Goal: Transaction & Acquisition: Purchase product/service

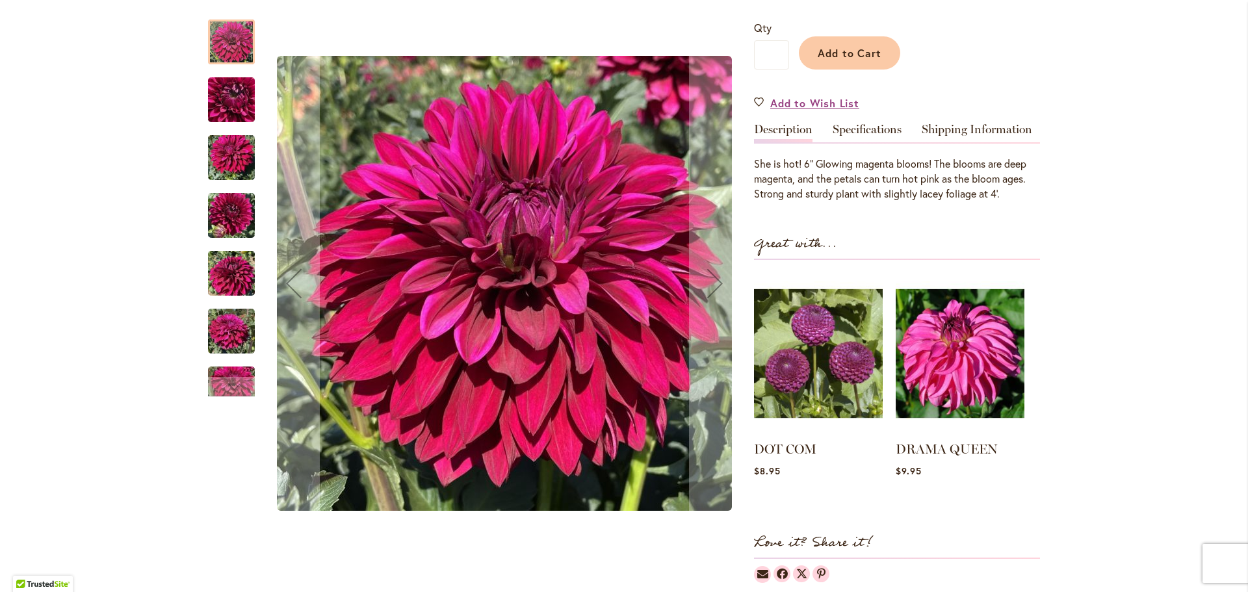
scroll to position [313, 0]
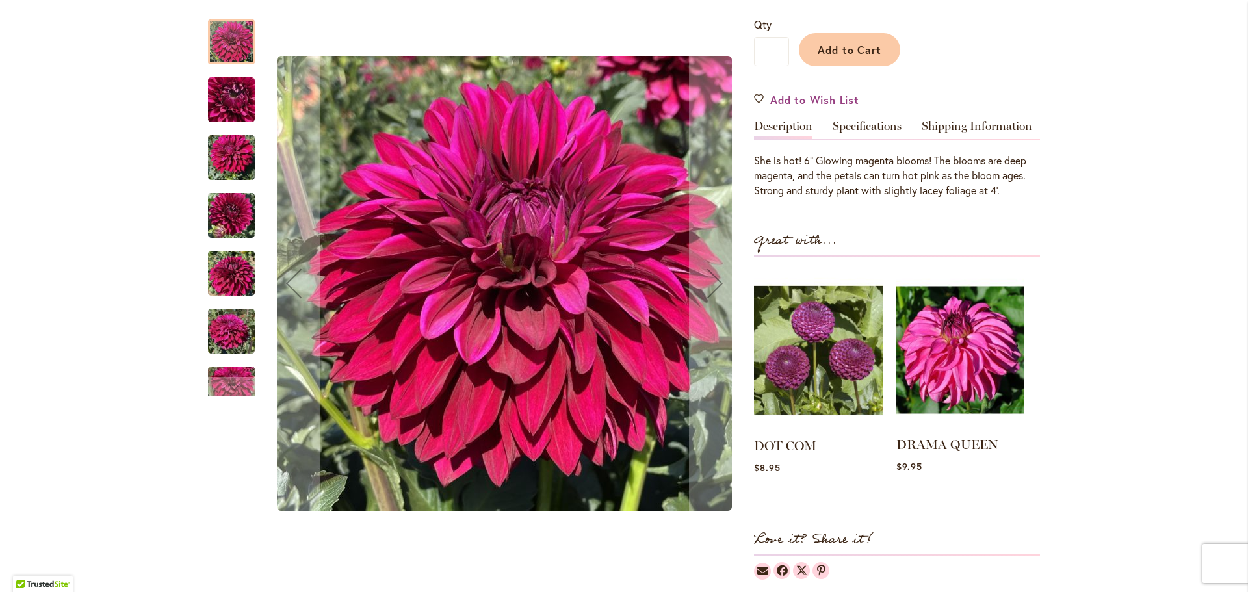
click at [968, 359] on img at bounding box center [960, 349] width 127 height 159
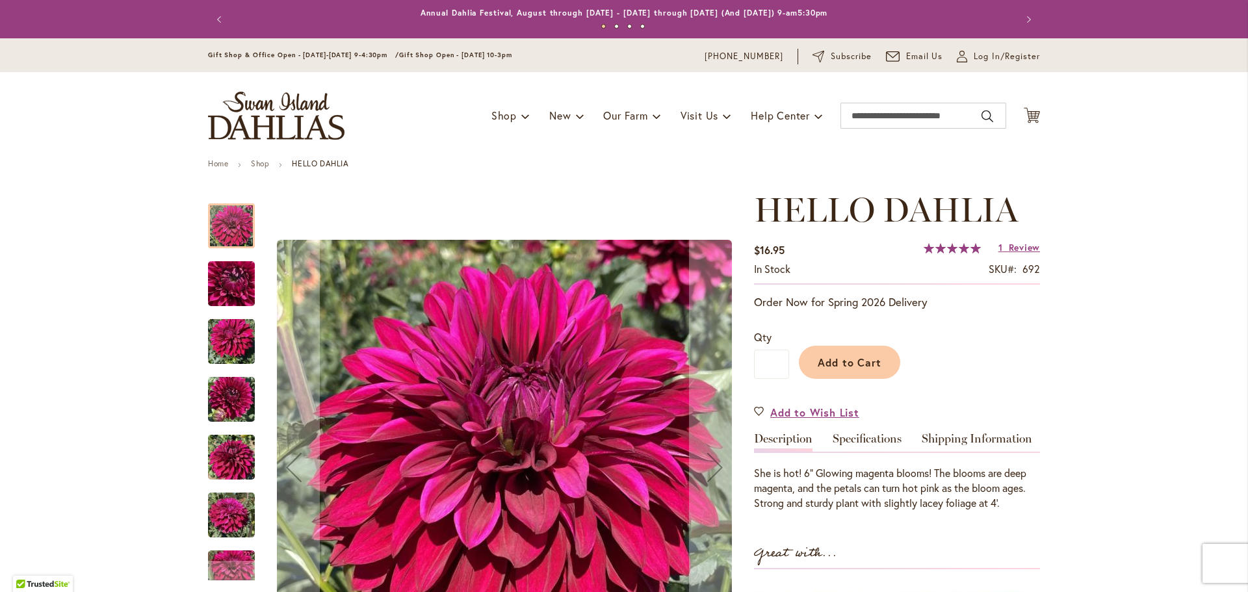
click at [228, 402] on img "Hello Dahlia" at bounding box center [231, 400] width 47 height 62
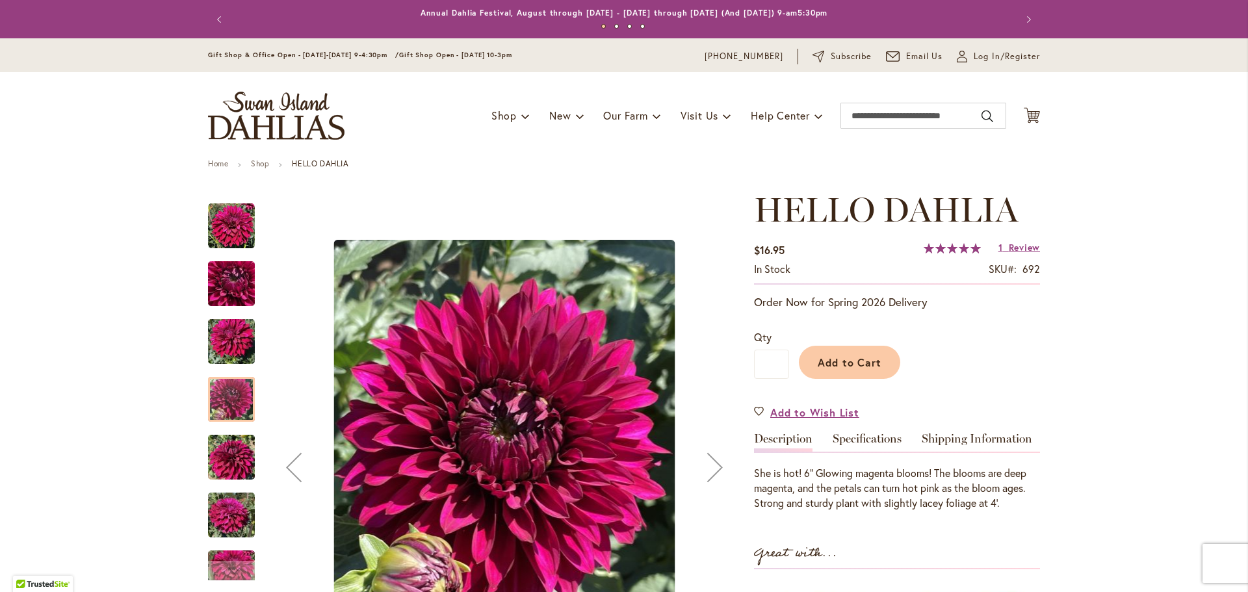
click at [235, 479] on img "Hello Dahlia" at bounding box center [231, 457] width 47 height 62
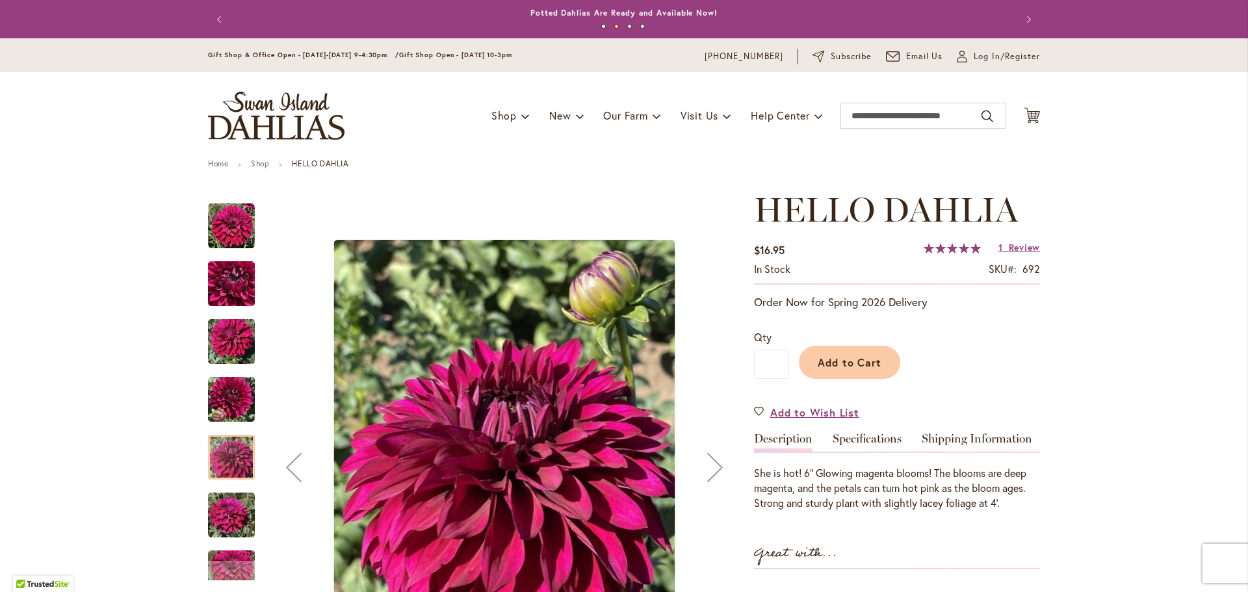
click at [238, 529] on img "Hello Dahlia" at bounding box center [231, 515] width 47 height 62
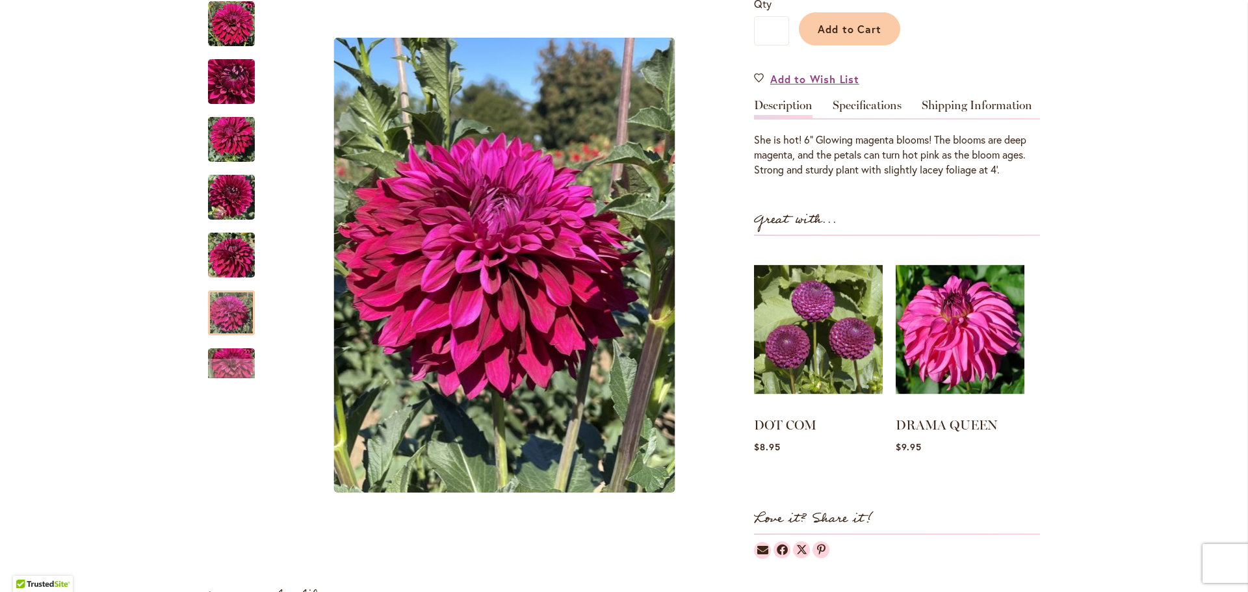
scroll to position [334, 0]
click at [226, 320] on div at bounding box center [231, 312] width 47 height 45
click at [235, 361] on div "Next" at bounding box center [232, 368] width 20 height 20
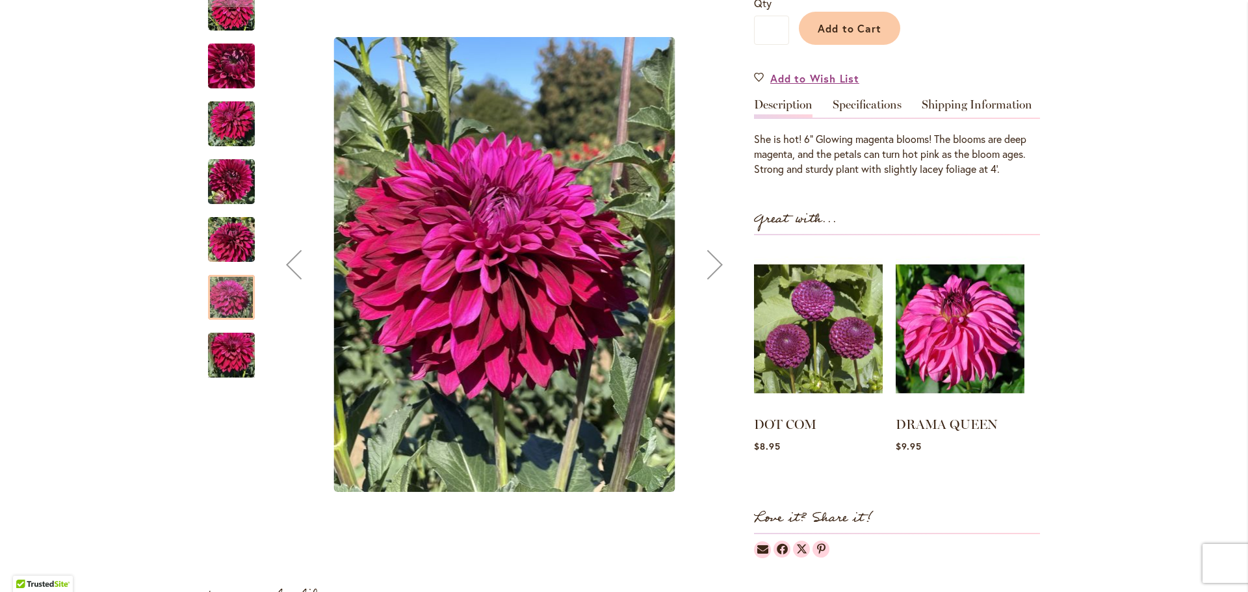
click at [235, 361] on img "Hello Dahlia" at bounding box center [231, 355] width 47 height 62
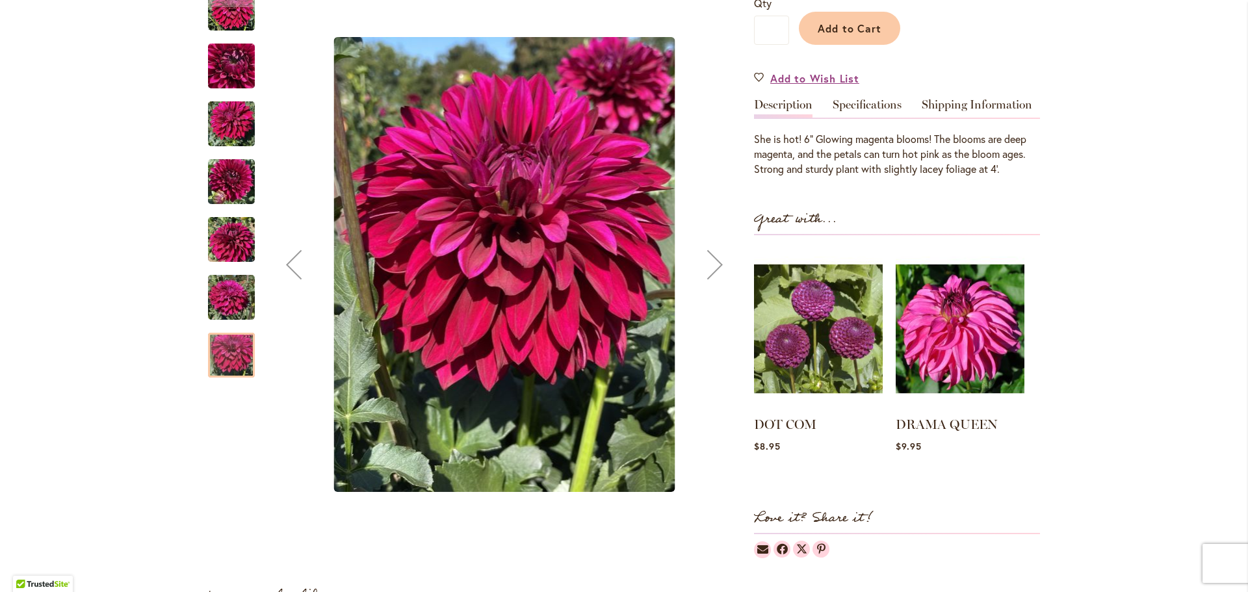
click at [215, 302] on img "Hello Dahlia" at bounding box center [231, 298] width 47 height 62
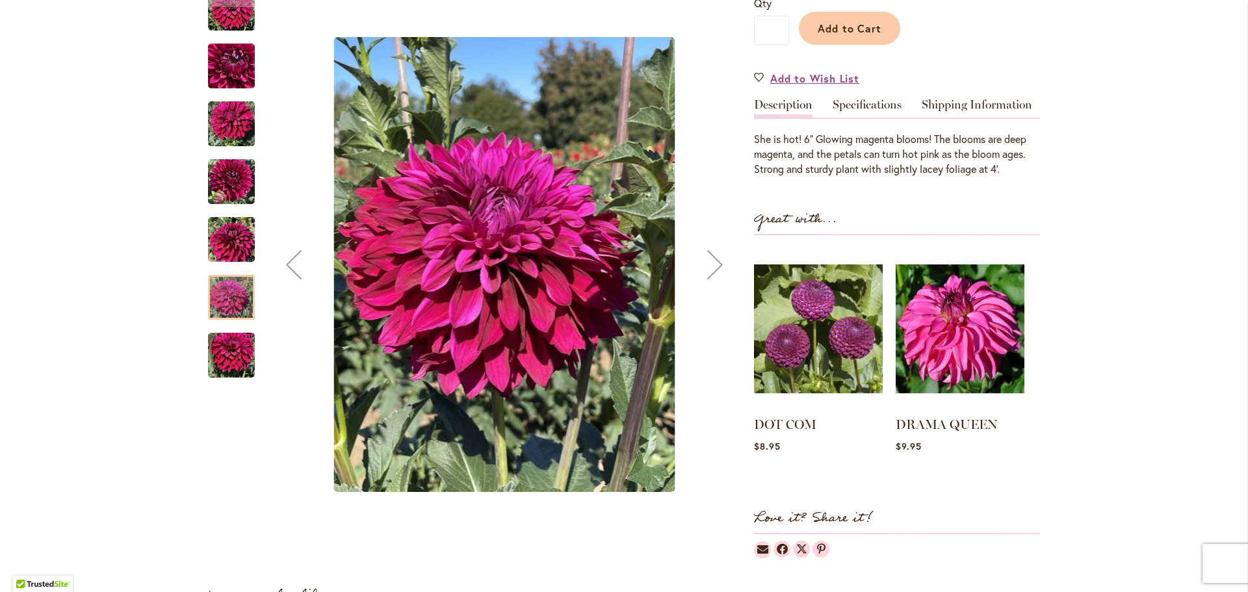
click at [231, 373] on img "Hello Dahlia" at bounding box center [231, 355] width 47 height 62
